Goal: Information Seeking & Learning: Learn about a topic

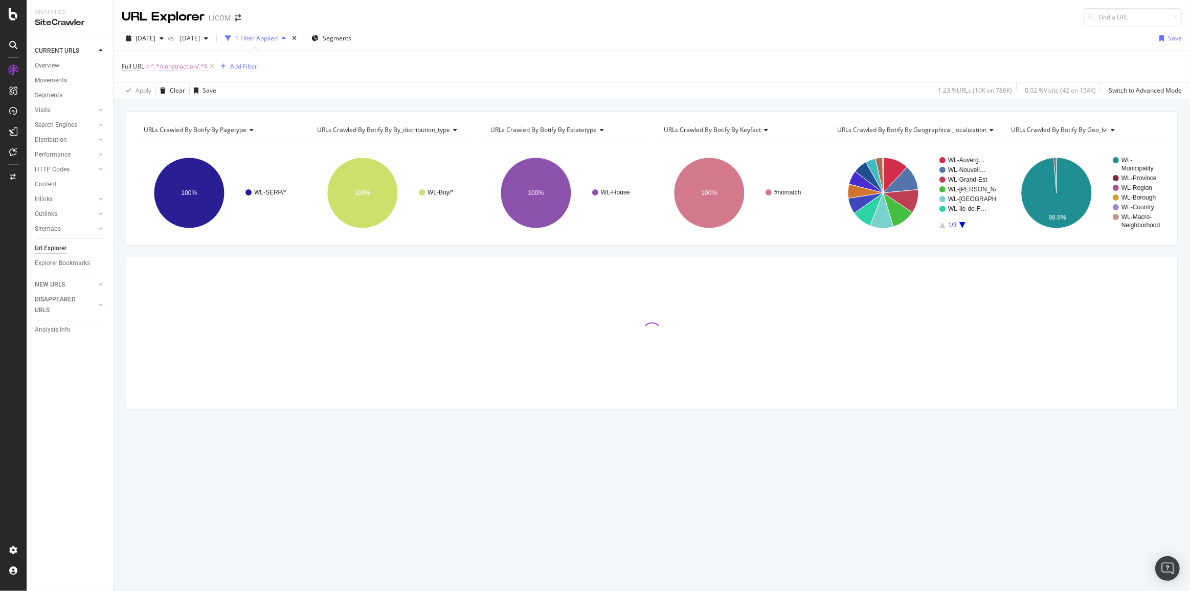
click at [169, 65] on span "^.*/construction/.*$" at bounding box center [179, 66] width 57 height 14
click at [184, 107] on input "/construction/" at bounding box center [179, 108] width 97 height 16
type input "colocation"
click at [237, 129] on div "Apply" at bounding box center [235, 130] width 16 height 9
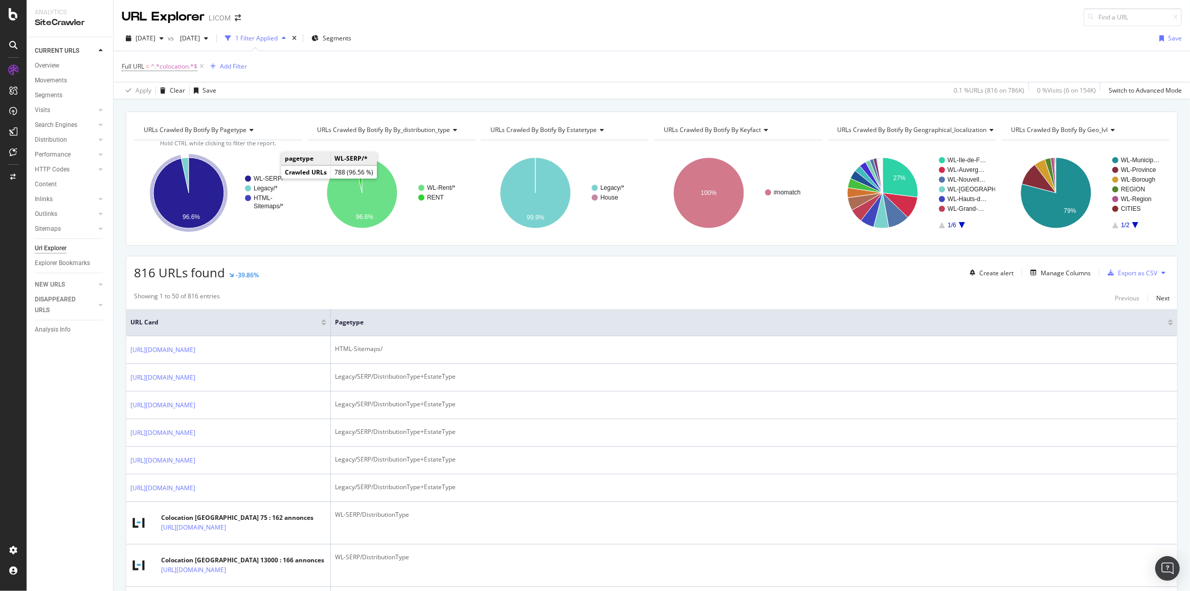
click at [271, 176] on text "WL-SERP/*" at bounding box center [270, 178] width 32 height 7
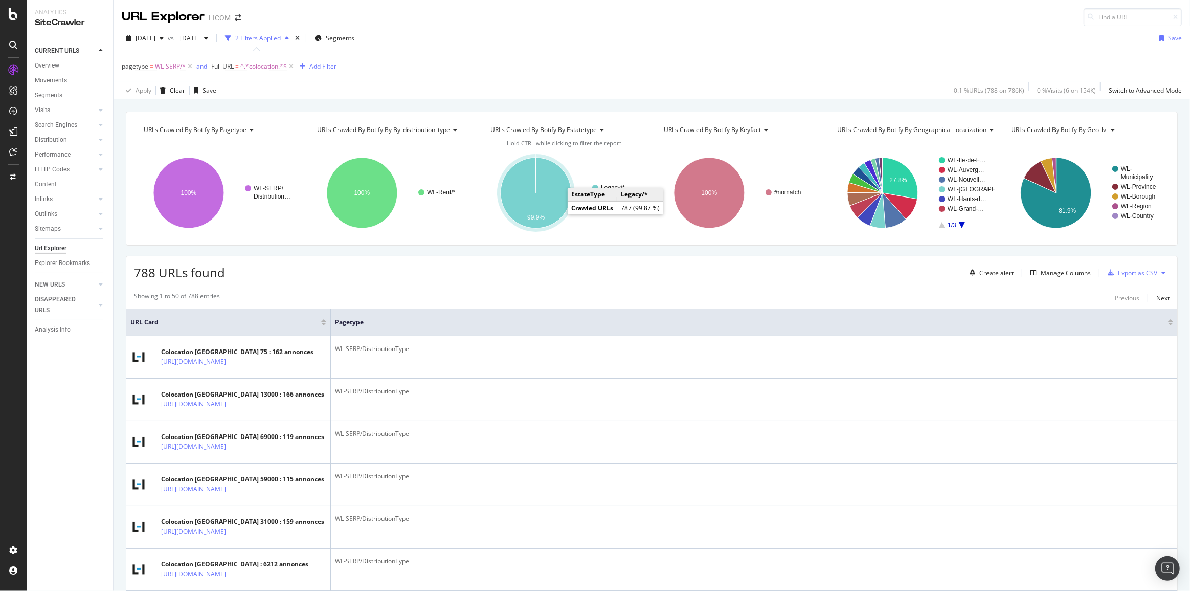
click at [556, 212] on icon "A chart." at bounding box center [536, 192] width 71 height 71
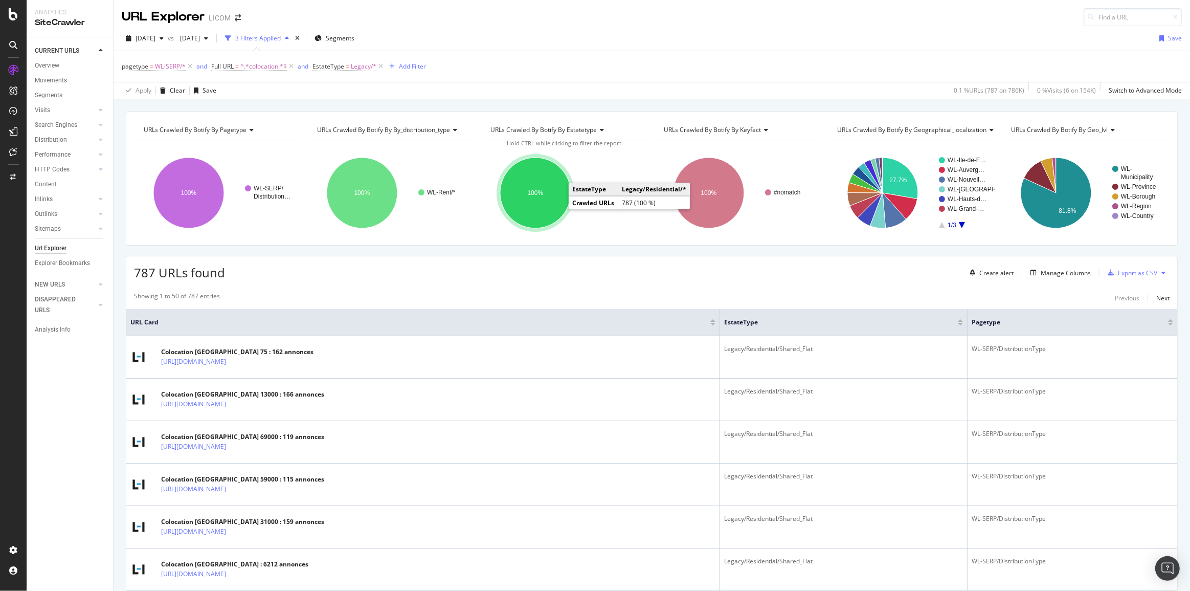
click at [557, 207] on ellipse "A chart." at bounding box center [535, 192] width 71 height 71
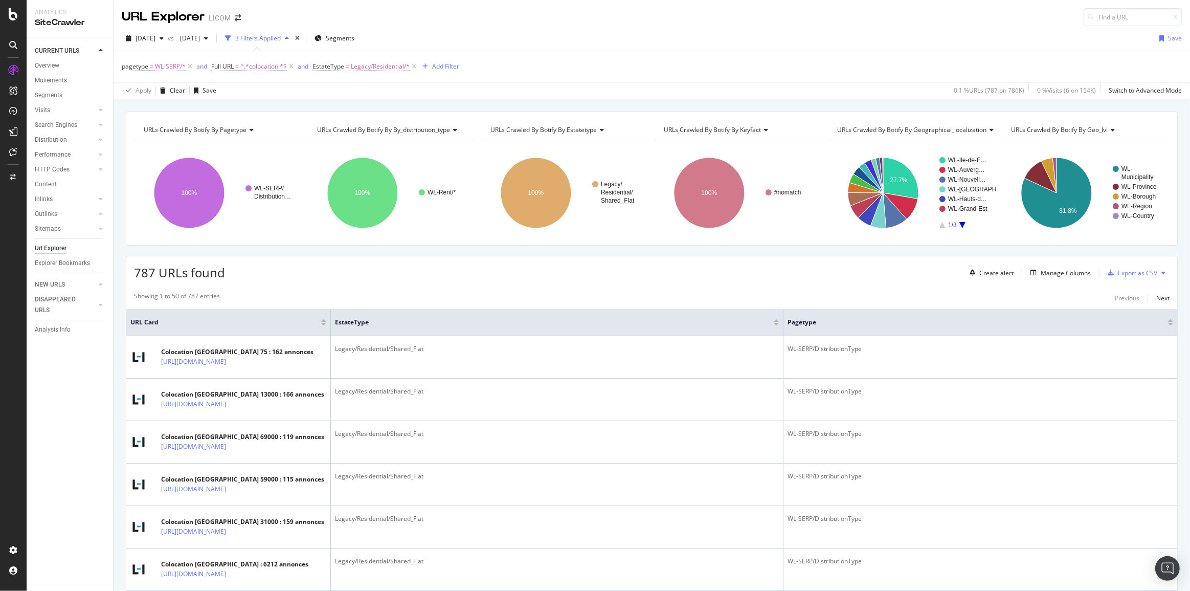
scroll to position [418, 0]
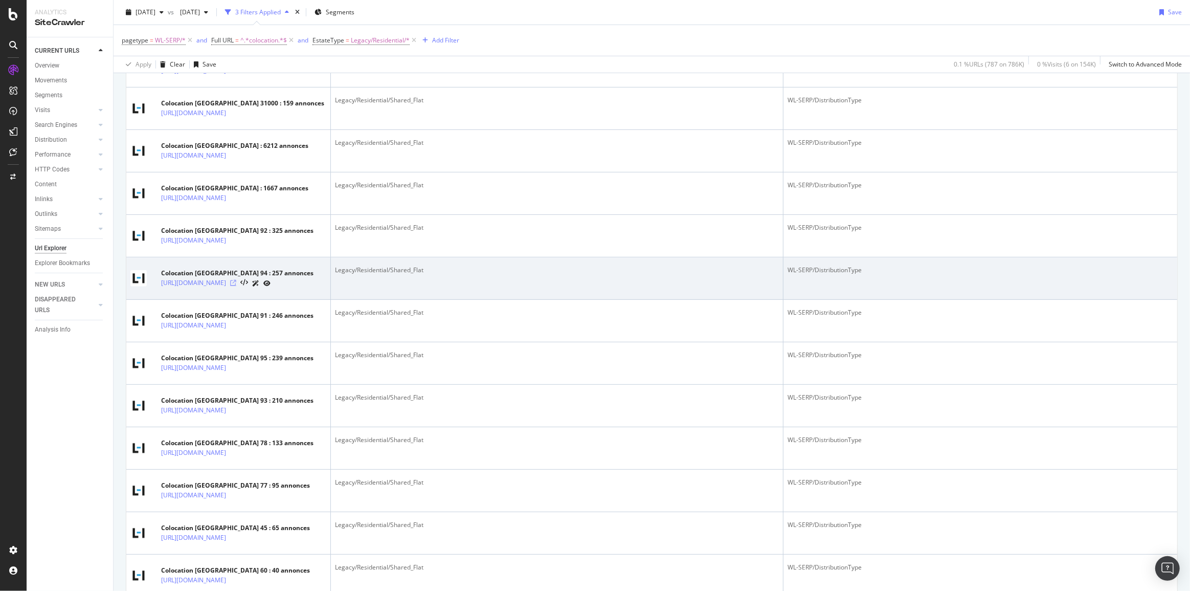
click at [236, 286] on icon at bounding box center [233, 283] width 6 height 6
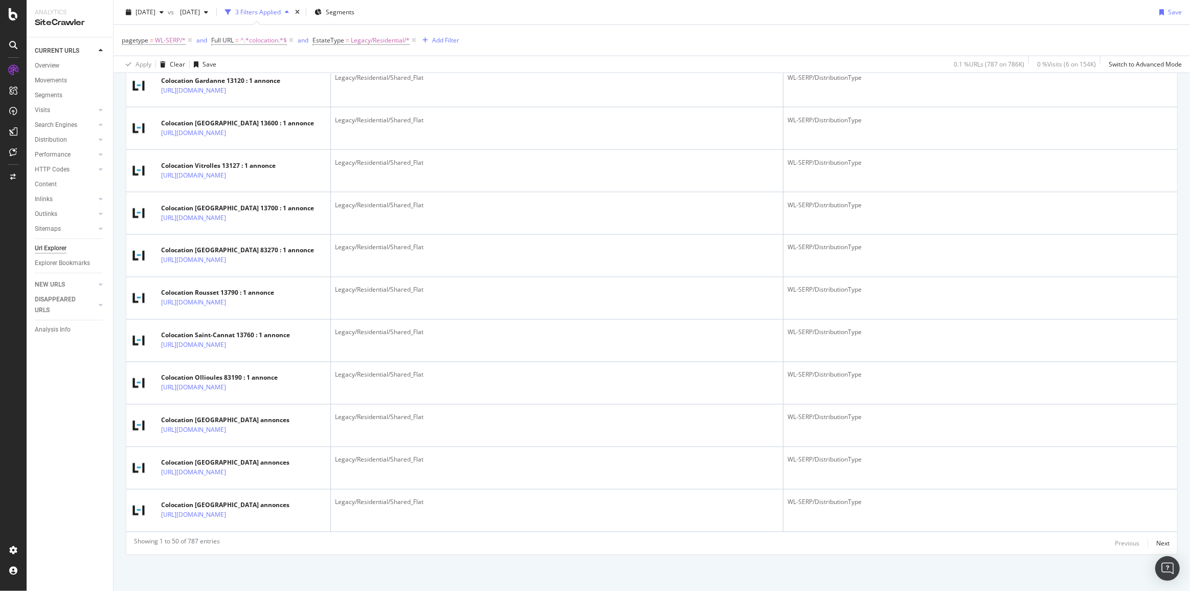
scroll to position [2556, 0]
click at [236, 51] on icon at bounding box center [233, 48] width 6 height 6
click at [236, 9] on icon at bounding box center [233, 6] width 6 height 6
